Goal: Task Accomplishment & Management: Manage account settings

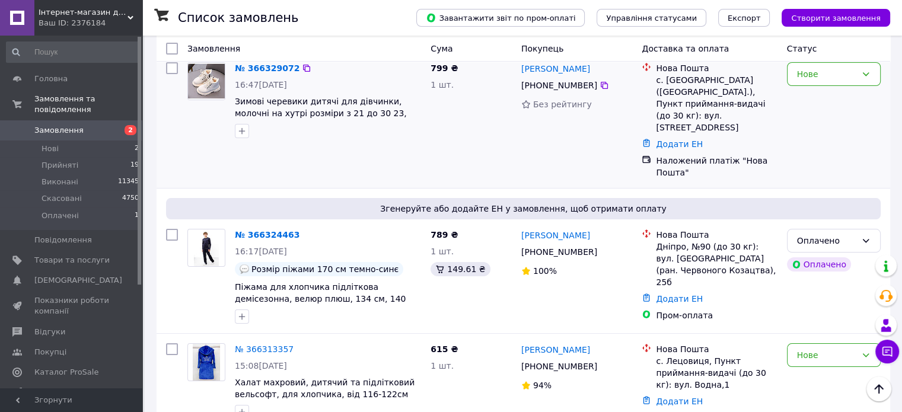
scroll to position [178, 0]
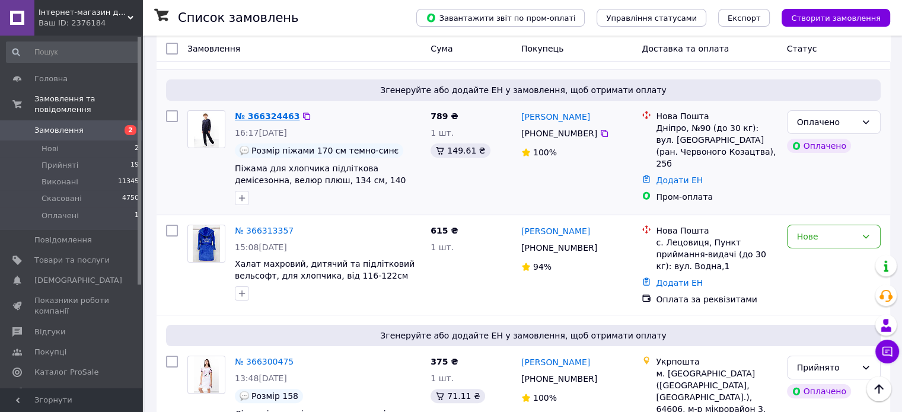
click at [262, 112] on link "№ 366324463" at bounding box center [267, 116] width 65 height 9
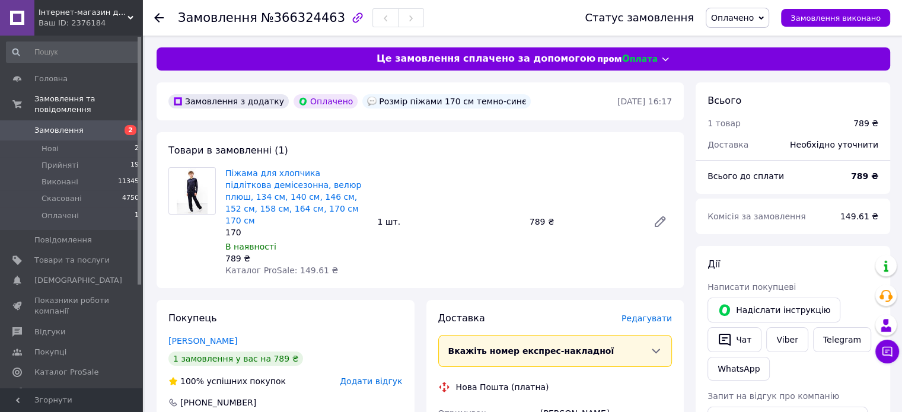
click at [764, 17] on icon at bounding box center [761, 18] width 5 height 4
drag, startPoint x: 736, startPoint y: 40, endPoint x: 733, endPoint y: 52, distance: 11.5
click at [736, 41] on li "Прийнято" at bounding box center [738, 42] width 62 height 18
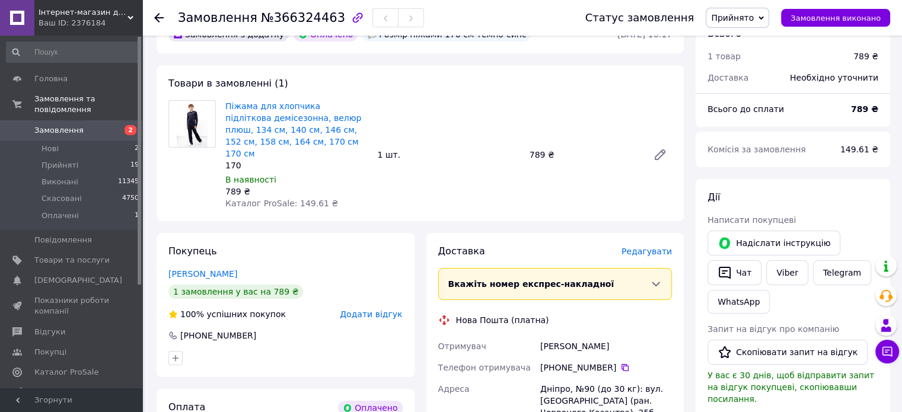
scroll to position [119, 0]
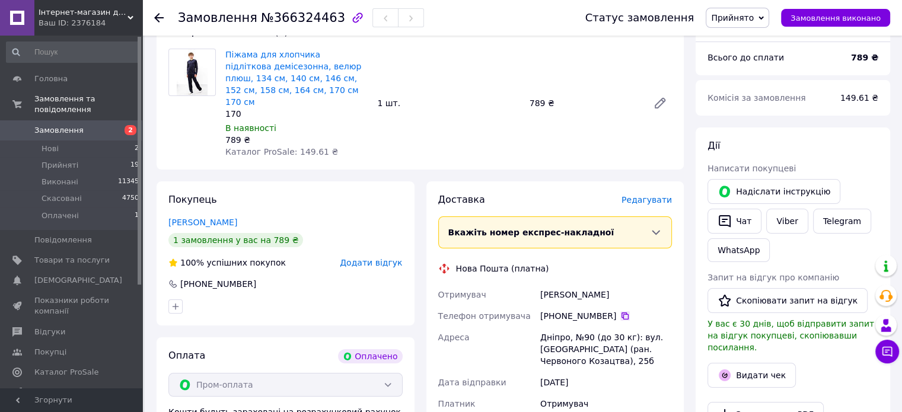
click at [622, 313] on icon at bounding box center [625, 316] width 7 height 7
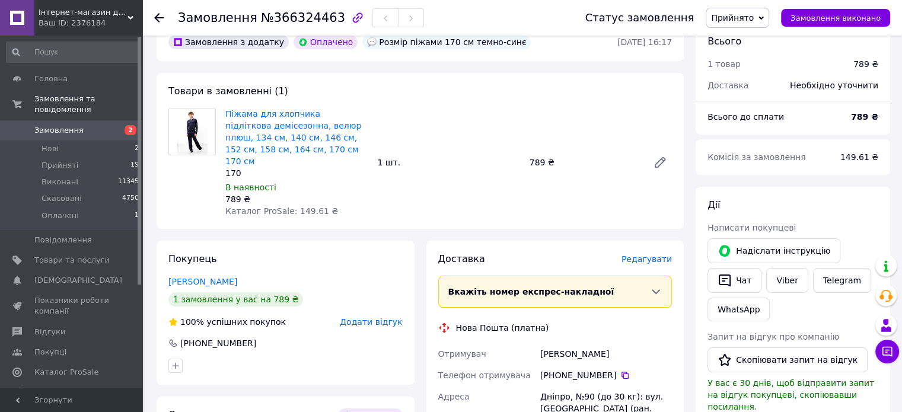
scroll to position [0, 0]
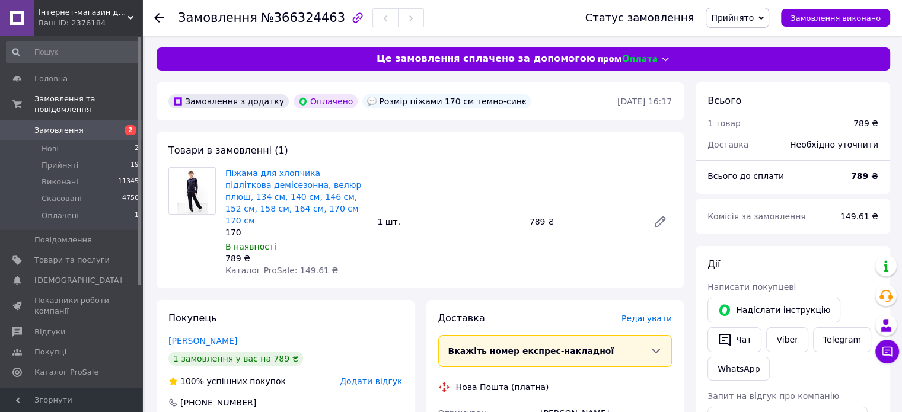
click at [160, 17] on use at bounding box center [158, 17] width 9 height 9
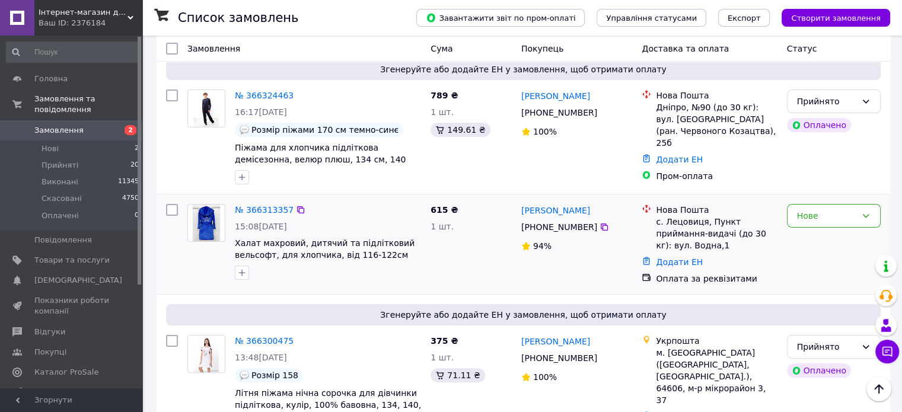
scroll to position [178, 0]
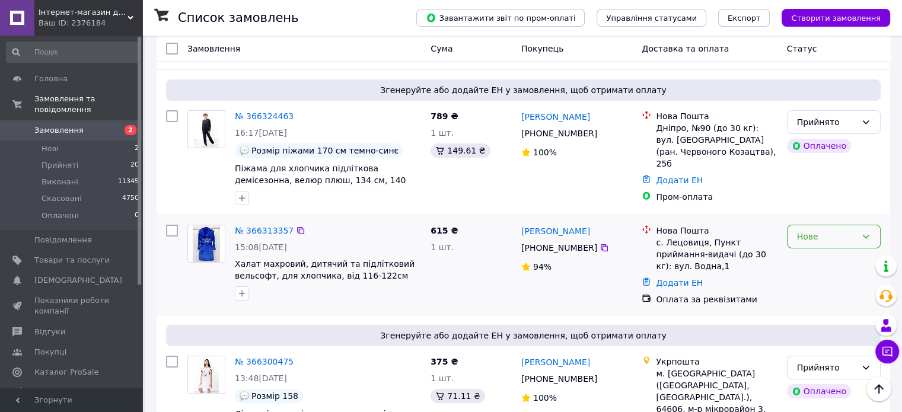
click at [859, 225] on div "Нове" at bounding box center [834, 237] width 94 height 24
click at [820, 237] on li "Прийнято" at bounding box center [833, 238] width 93 height 21
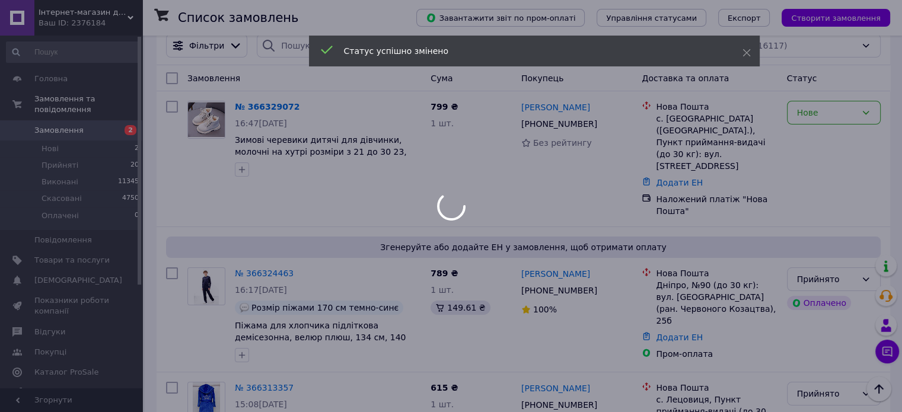
scroll to position [0, 0]
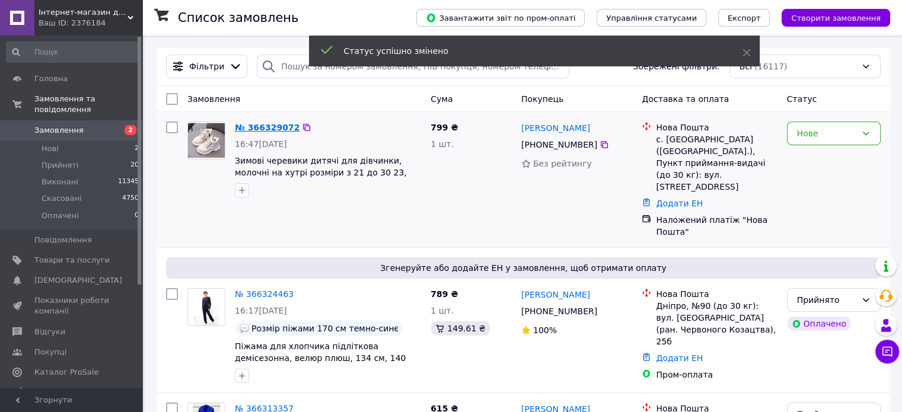
click at [266, 126] on link "№ 366329072" at bounding box center [267, 127] width 65 height 9
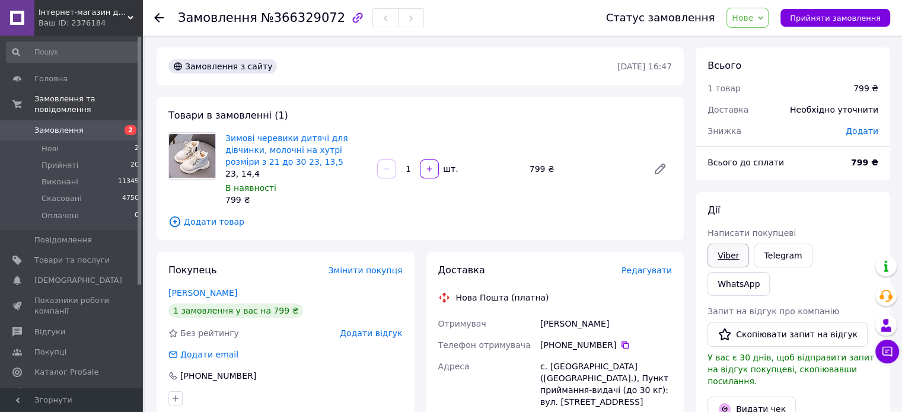
click at [732, 260] on link "Viber" at bounding box center [729, 256] width 42 height 24
click at [824, 21] on span "Прийняти замовлення" at bounding box center [835, 18] width 91 height 9
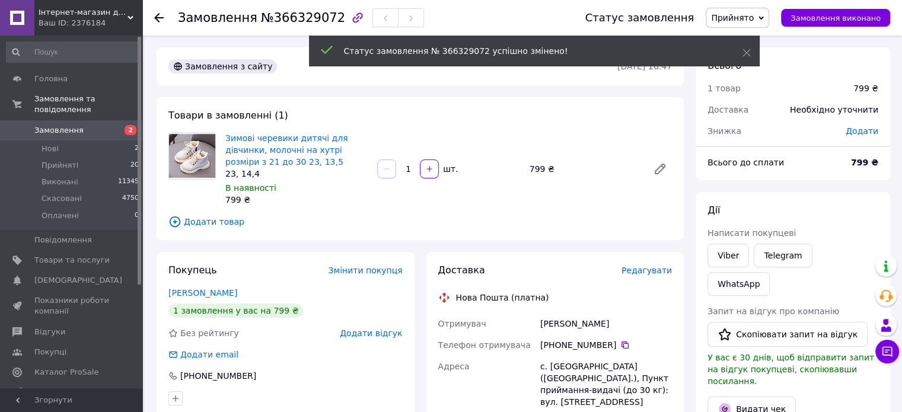
click at [159, 15] on icon at bounding box center [158, 17] width 9 height 9
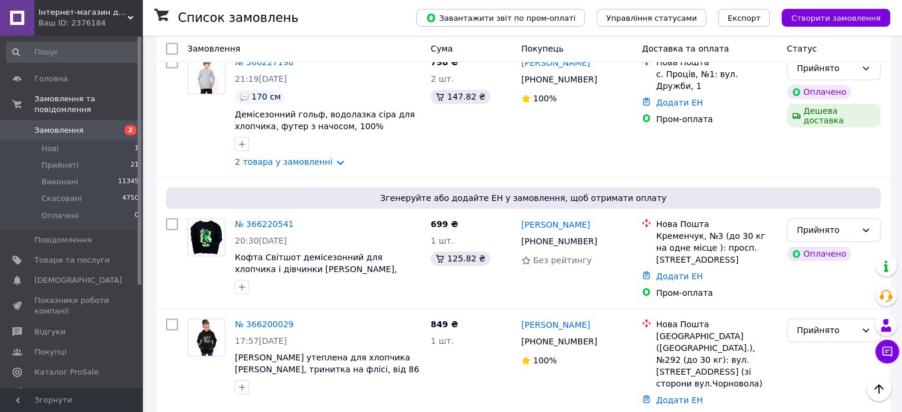
scroll to position [1483, 0]
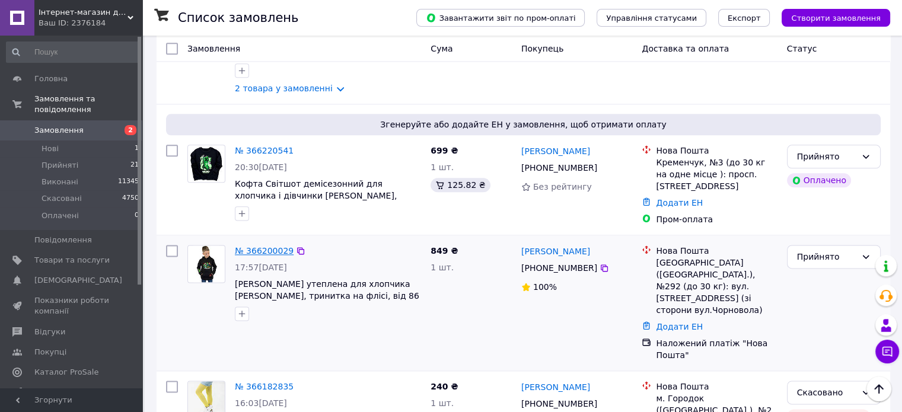
click at [254, 246] on link "№ 366200029" at bounding box center [264, 250] width 59 height 9
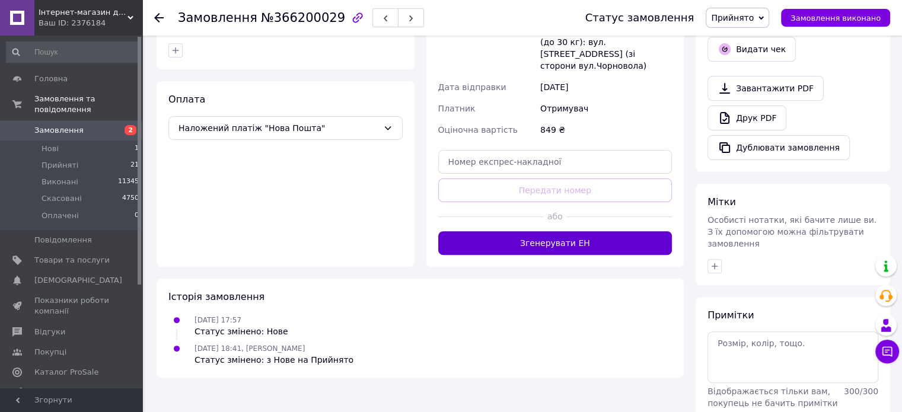
scroll to position [241, 0]
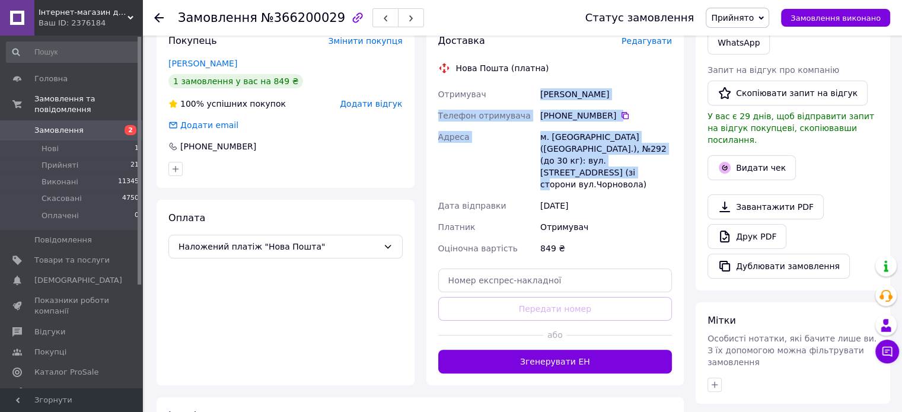
drag, startPoint x: 539, startPoint y: 82, endPoint x: 641, endPoint y: 144, distance: 119.5
click at [641, 144] on div "Отримувач [PERSON_NAME] Телефон отримувача [PHONE_NUMBER]   Адреса [PERSON_NAME…" at bounding box center [555, 172] width 239 height 176
copy div "[PERSON_NAME] Телефон отримувача [PHONE_NUMBER]   [PERSON_NAME] [GEOGRAPHIC_DAT…"
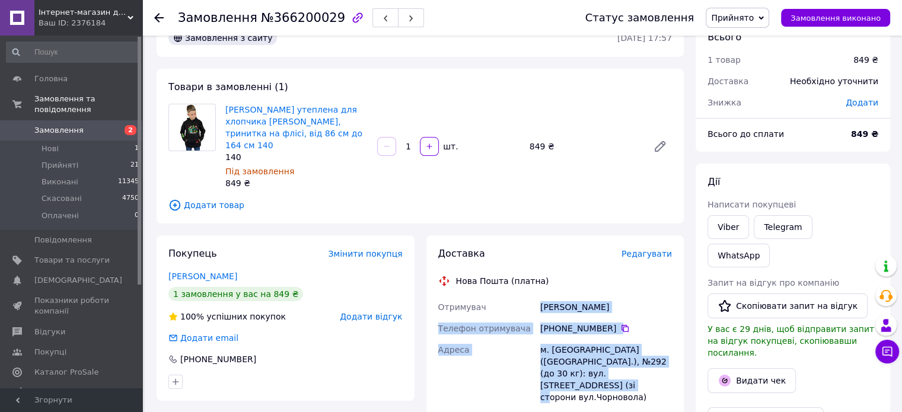
scroll to position [0, 0]
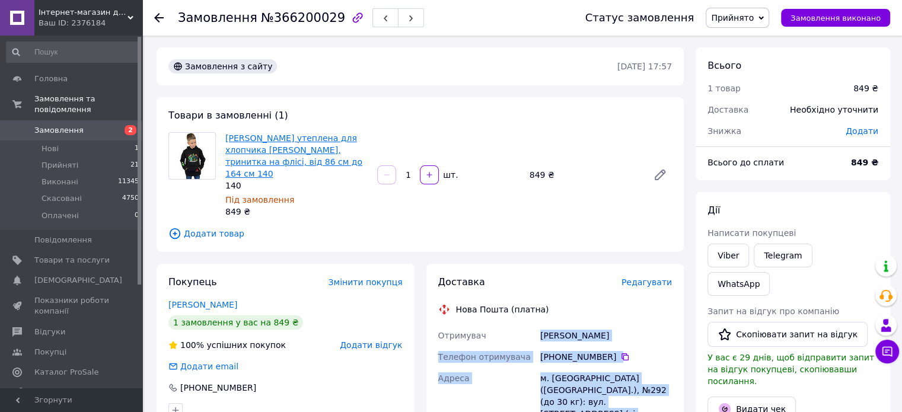
click at [294, 163] on link "[PERSON_NAME] утеплена для хлопчика [PERSON_NAME], тринитка на флісі, від 86 см…" at bounding box center [293, 155] width 137 height 45
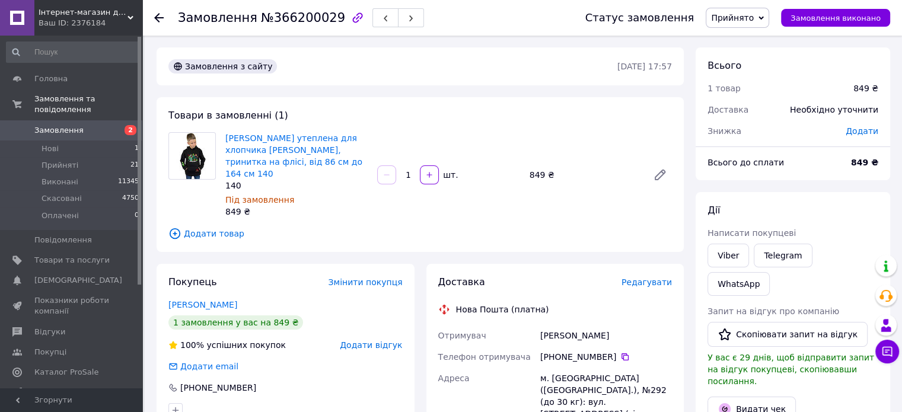
click at [157, 15] on use at bounding box center [158, 17] width 9 height 9
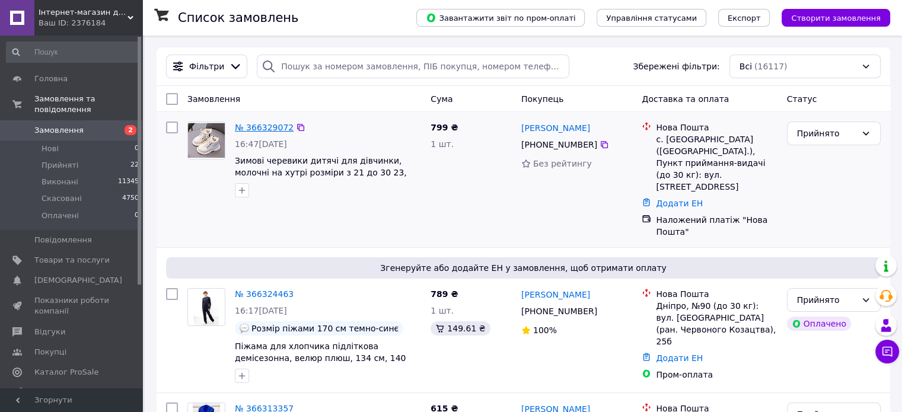
click at [257, 128] on link "№ 366329072" at bounding box center [264, 127] width 59 height 9
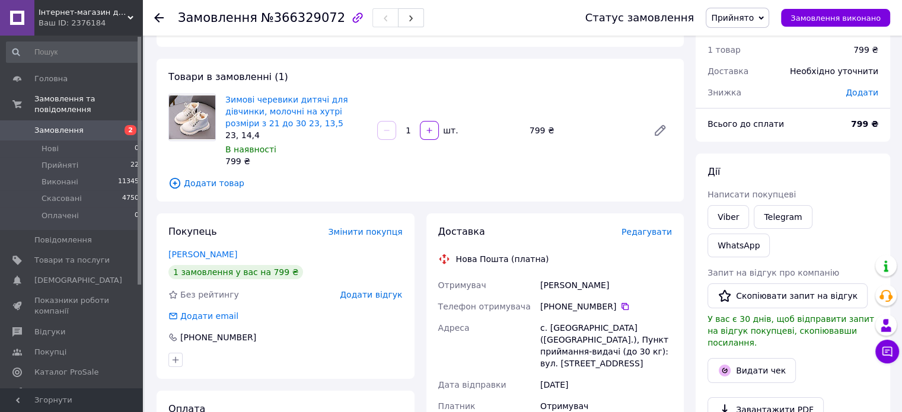
scroll to position [59, 0]
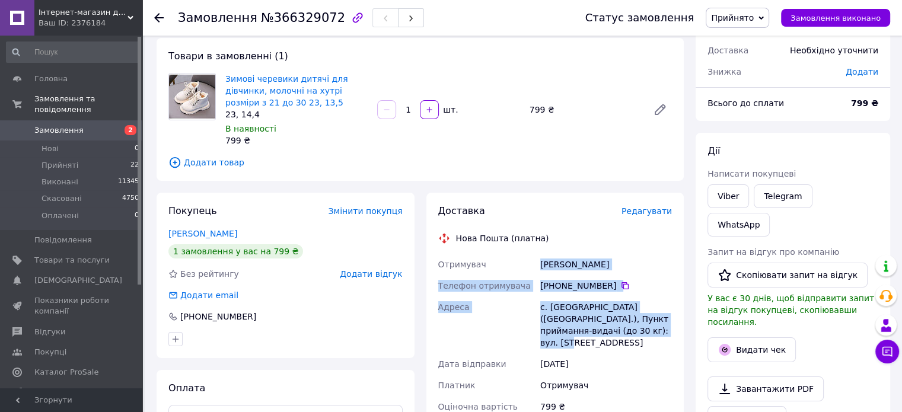
drag, startPoint x: 538, startPoint y: 264, endPoint x: 637, endPoint y: 334, distance: 120.8
click at [637, 334] on div "Отримувач [PERSON_NAME] Телефон отримувача [PHONE_NUMBER]   Адреса [PERSON_NAME…" at bounding box center [555, 336] width 239 height 164
copy div "[PERSON_NAME] Телефон отримувача [PHONE_NUMBER]   Адреса с. [GEOGRAPHIC_DATA] (…"
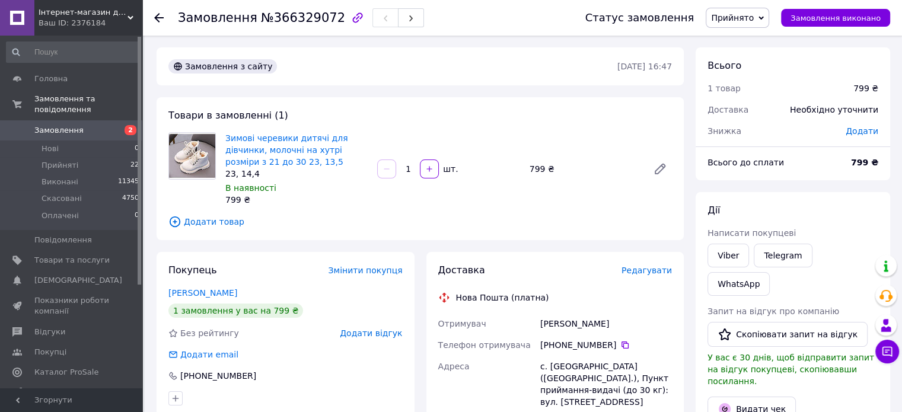
click at [157, 14] on icon at bounding box center [158, 17] width 9 height 9
